Goal: Use online tool/utility: Utilize a website feature to perform a specific function

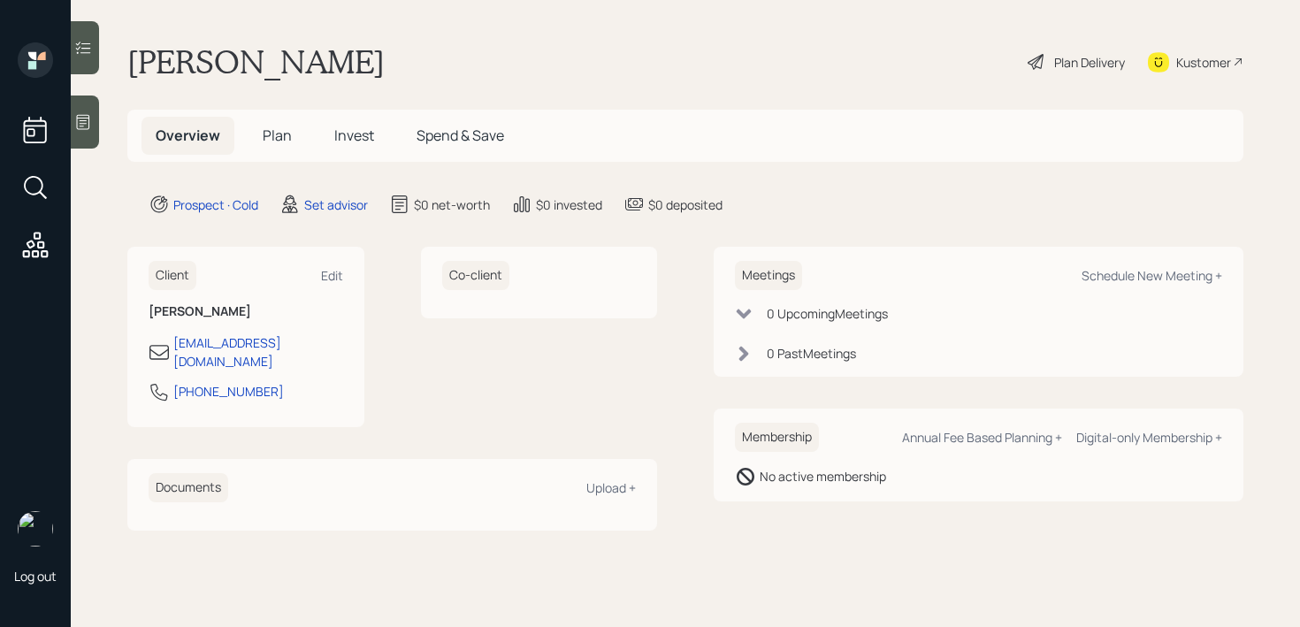
click at [95, 124] on div at bounding box center [85, 122] width 28 height 53
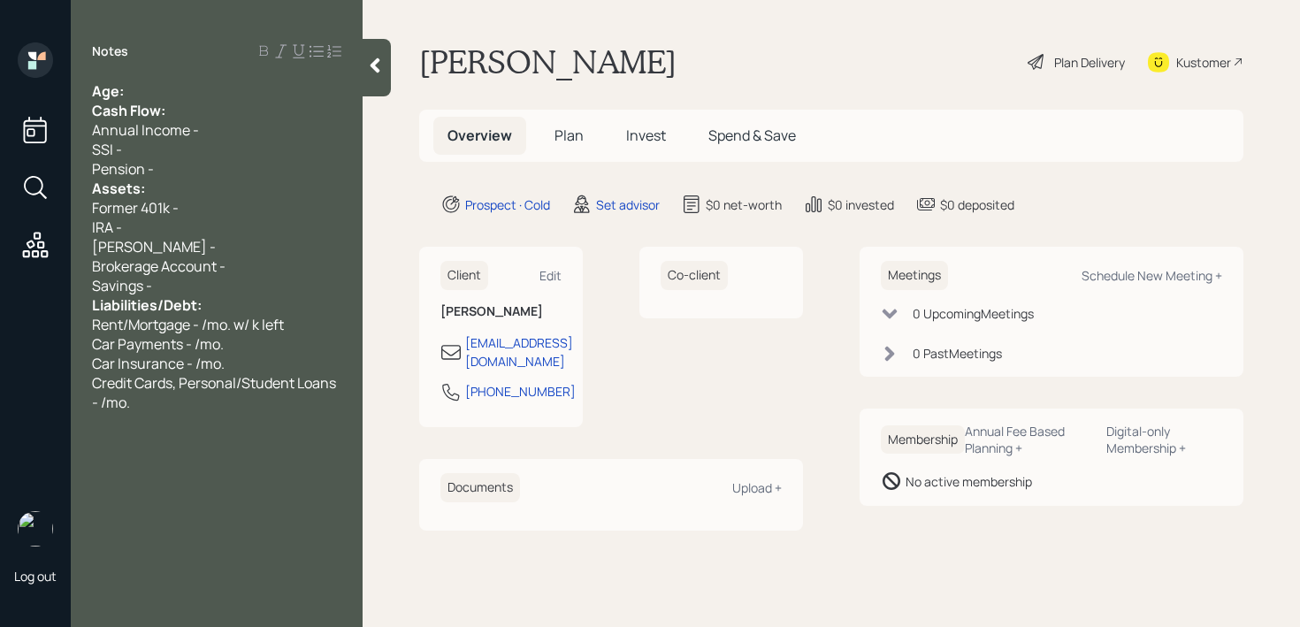
click at [188, 86] on div "Age:" at bounding box center [216, 90] width 249 height 19
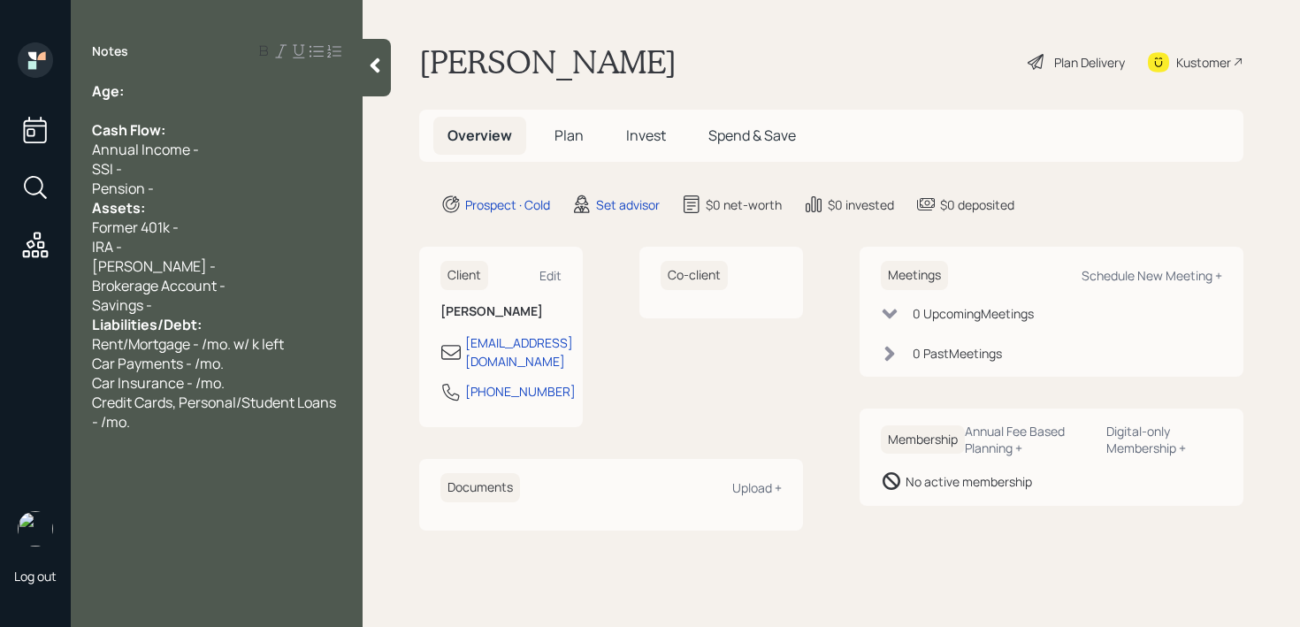
click at [209, 261] on div "[PERSON_NAME] -" at bounding box center [216, 266] width 249 height 19
click at [214, 304] on div "Savings -" at bounding box center [216, 304] width 249 height 19
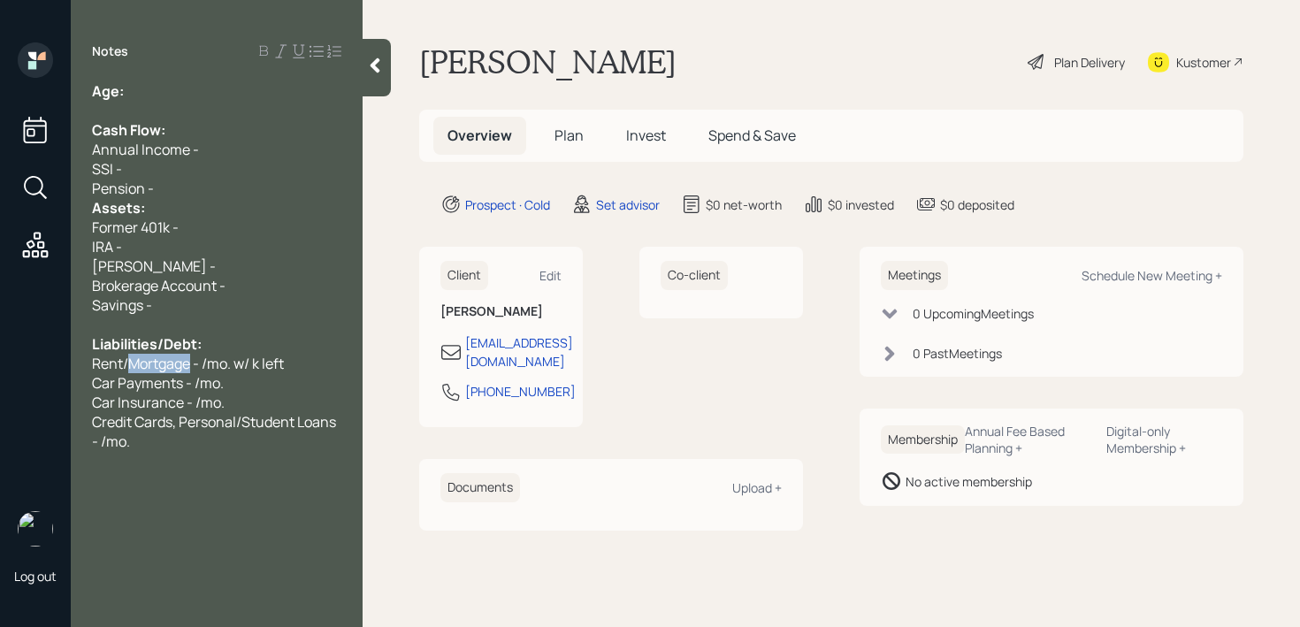
drag, startPoint x: 194, startPoint y: 358, endPoint x: 132, endPoint y: 359, distance: 61.9
click at [132, 359] on span "Rent/Mortgage - /mo. w/ k left" at bounding box center [188, 363] width 192 height 19
click at [200, 394] on span "Car Insurance - /mo." at bounding box center [158, 402] width 133 height 19
click at [237, 390] on div "Car Payments - /mo." at bounding box center [216, 382] width 249 height 19
click at [242, 365] on div "Rent - /mo. w/ k left" at bounding box center [216, 363] width 249 height 19
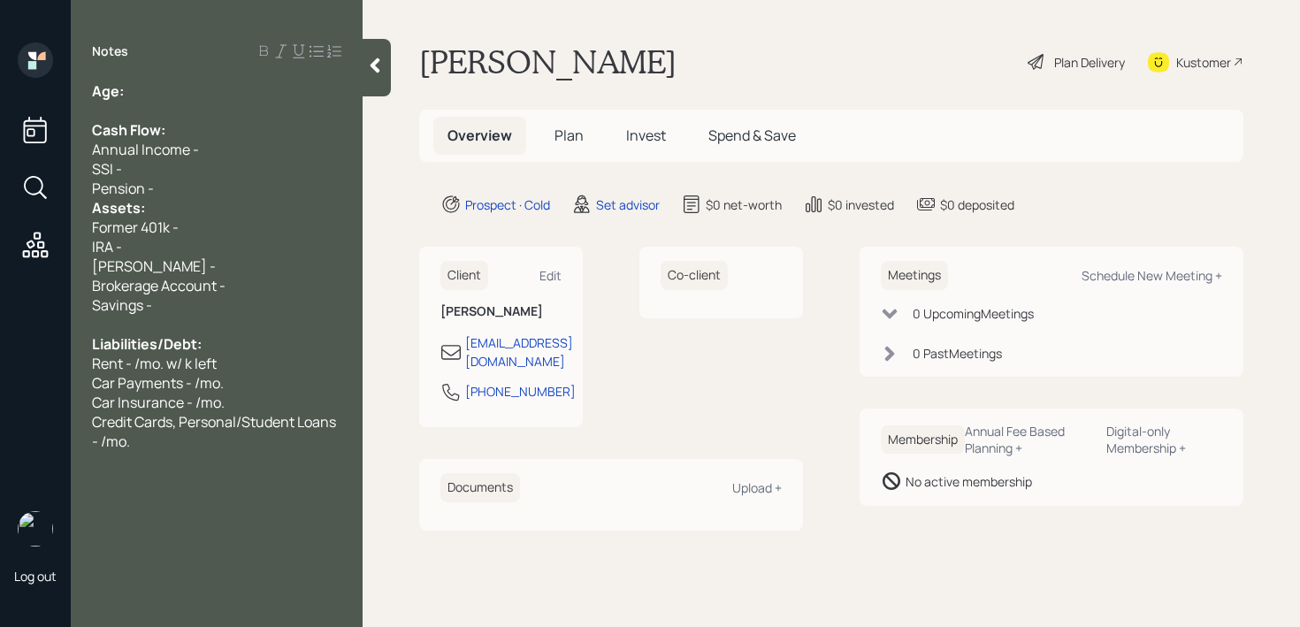
click at [186, 185] on div "Pension -" at bounding box center [216, 188] width 249 height 19
